Goal: Task Accomplishment & Management: Manage account settings

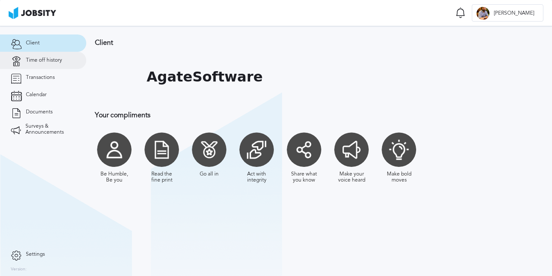
click at [51, 64] on link "Time off history" at bounding box center [43, 60] width 86 height 17
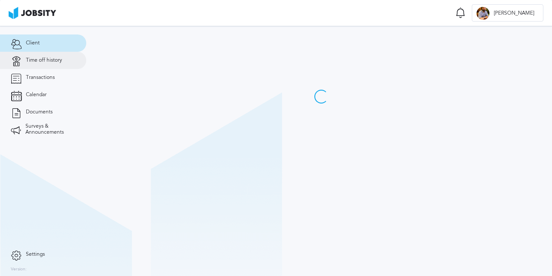
click at [47, 61] on span "Time off history" at bounding box center [44, 60] width 36 height 6
